Goal: Transaction & Acquisition: Purchase product/service

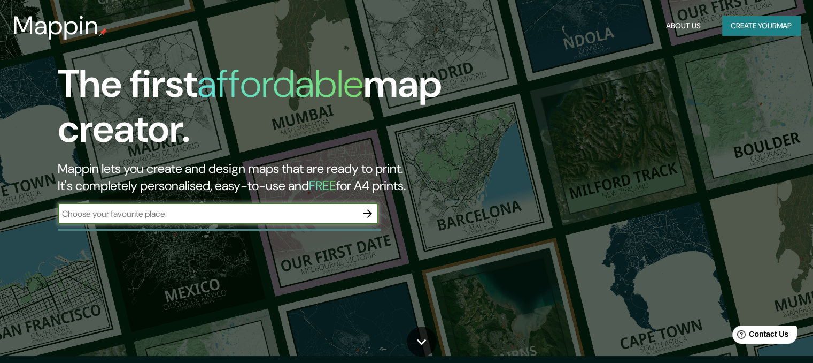
scroll to position [107, 0]
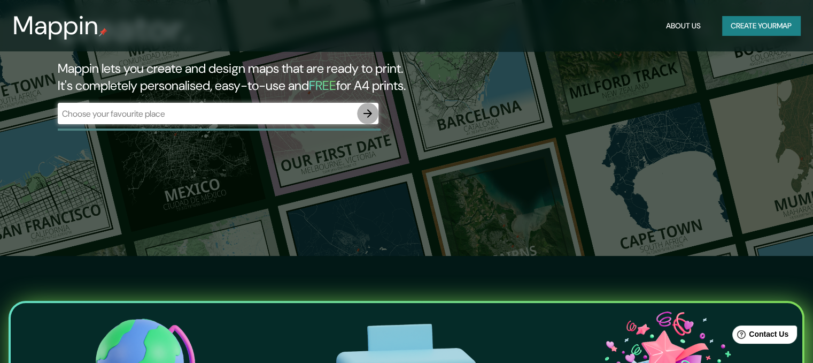
click at [371, 111] on icon "button" at bounding box center [368, 113] width 13 height 13
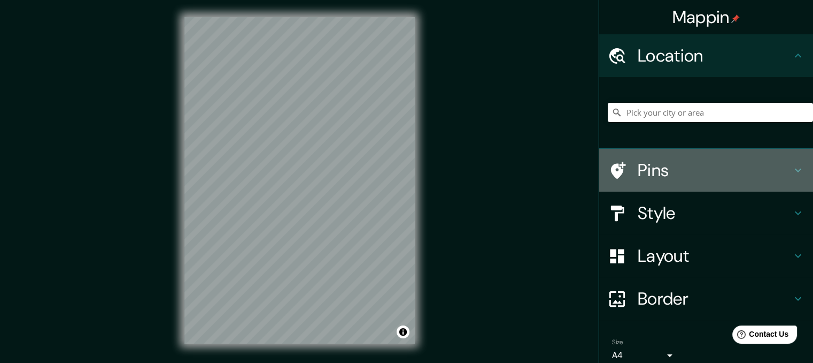
click at [667, 170] on h4 "Pins" at bounding box center [715, 169] width 154 height 21
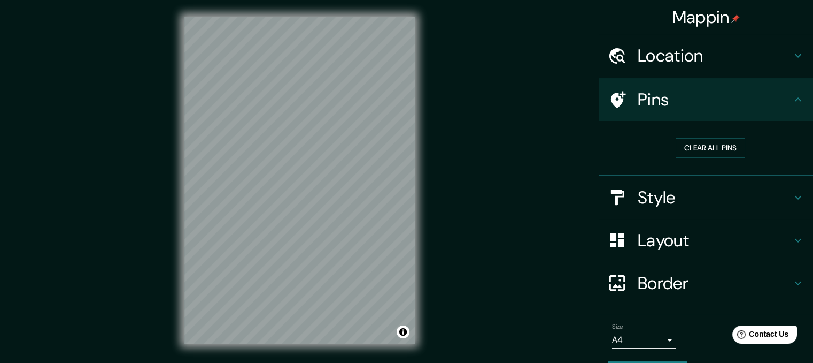
click at [674, 110] on h4 "Pins" at bounding box center [715, 99] width 154 height 21
click at [662, 188] on h4 "Style" at bounding box center [715, 197] width 154 height 21
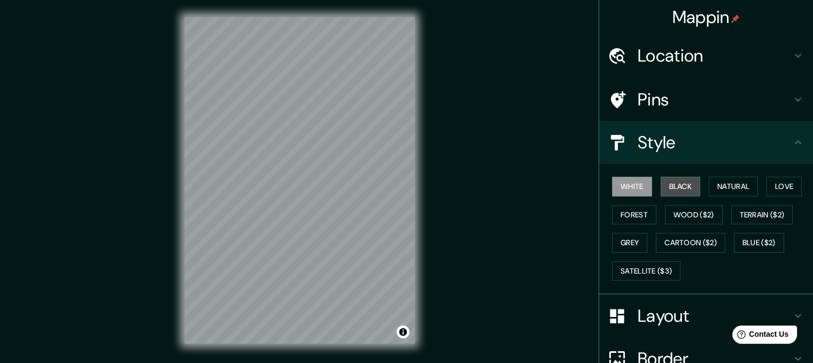
click at [667, 189] on button "Black" at bounding box center [681, 186] width 40 height 20
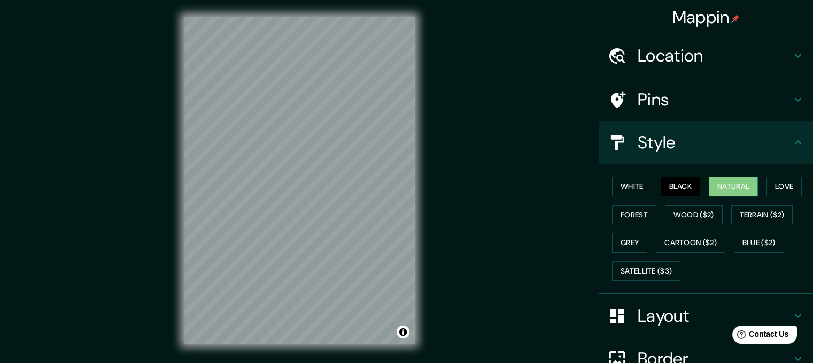
click at [714, 189] on button "Natural" at bounding box center [733, 186] width 49 height 20
click at [787, 182] on button "Love" at bounding box center [784, 186] width 35 height 20
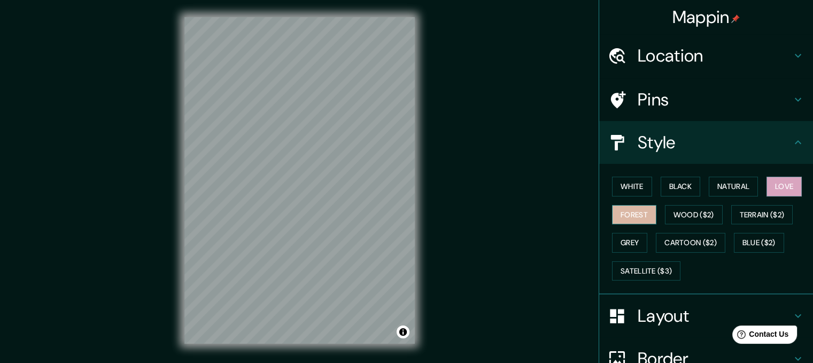
click at [647, 212] on button "Forest" at bounding box center [634, 215] width 44 height 20
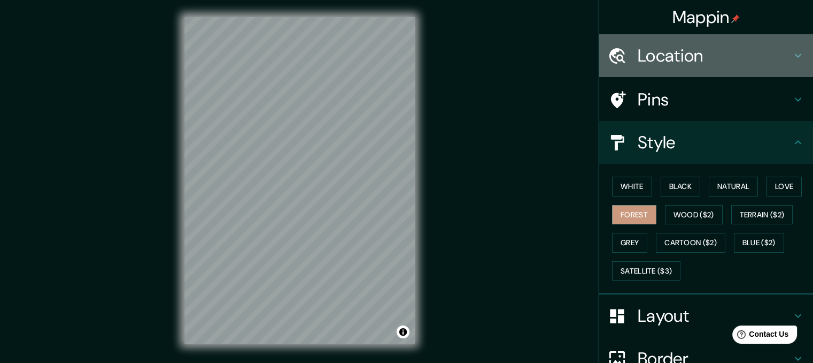
click at [652, 59] on h4 "Location" at bounding box center [715, 55] width 154 height 21
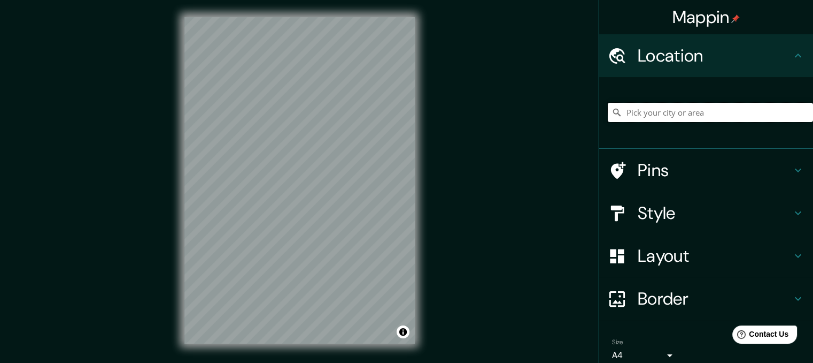
click at [647, 113] on input "Pick your city or area" at bounding box center [710, 112] width 205 height 19
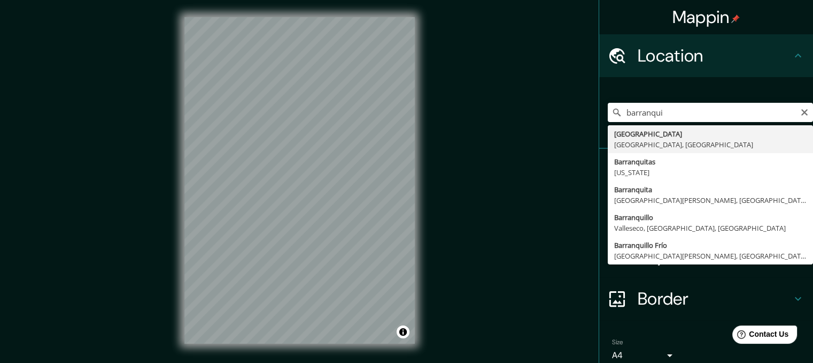
type input "[GEOGRAPHIC_DATA], [GEOGRAPHIC_DATA], [GEOGRAPHIC_DATA]"
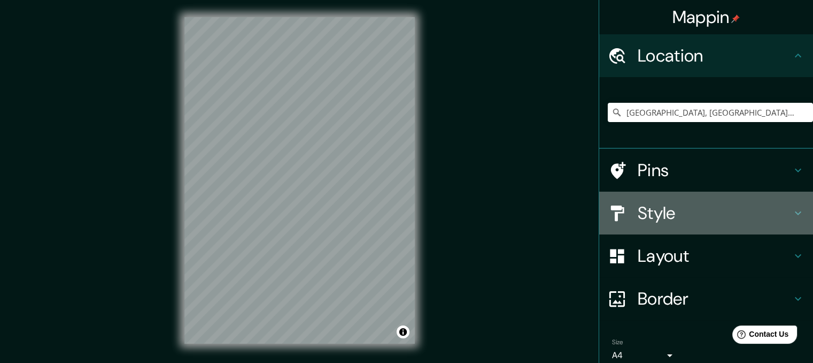
click at [711, 219] on h4 "Style" at bounding box center [715, 212] width 154 height 21
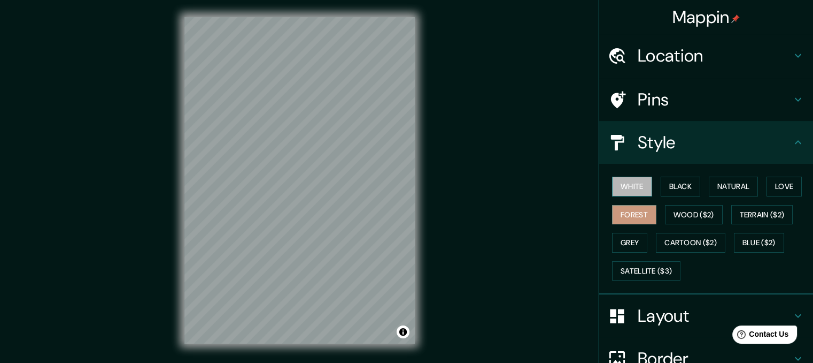
click at [638, 191] on button "White" at bounding box center [632, 186] width 40 height 20
click at [726, 181] on button "Natural" at bounding box center [733, 186] width 49 height 20
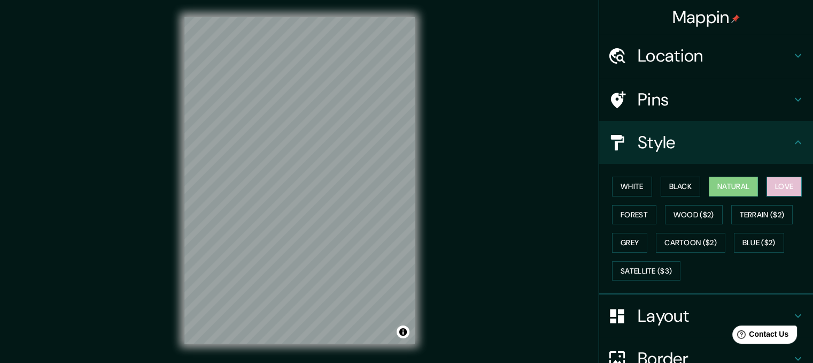
click at [779, 183] on button "Love" at bounding box center [784, 186] width 35 height 20
click at [634, 208] on button "Forest" at bounding box center [634, 215] width 44 height 20
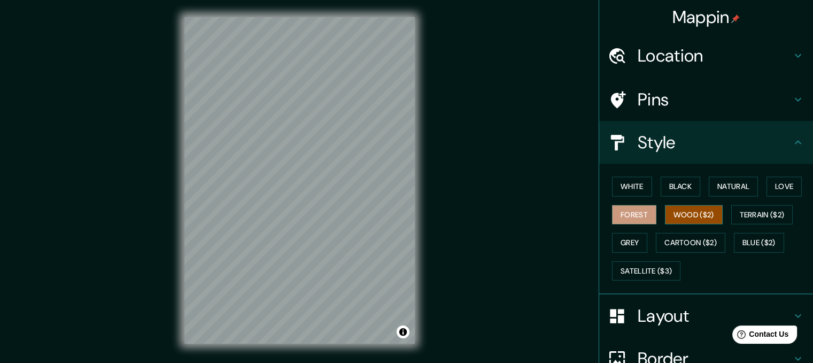
click at [682, 211] on button "Wood ($2)" at bounding box center [694, 215] width 58 height 20
click at [731, 186] on button "Natural" at bounding box center [733, 186] width 49 height 20
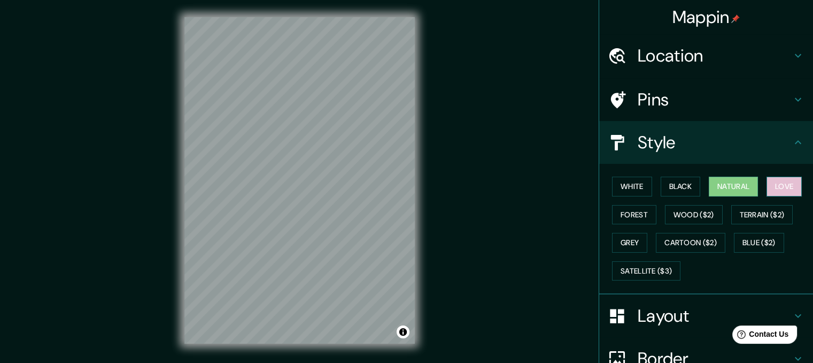
click at [783, 186] on button "Love" at bounding box center [784, 186] width 35 height 20
